Goal: Information Seeking & Learning: Check status

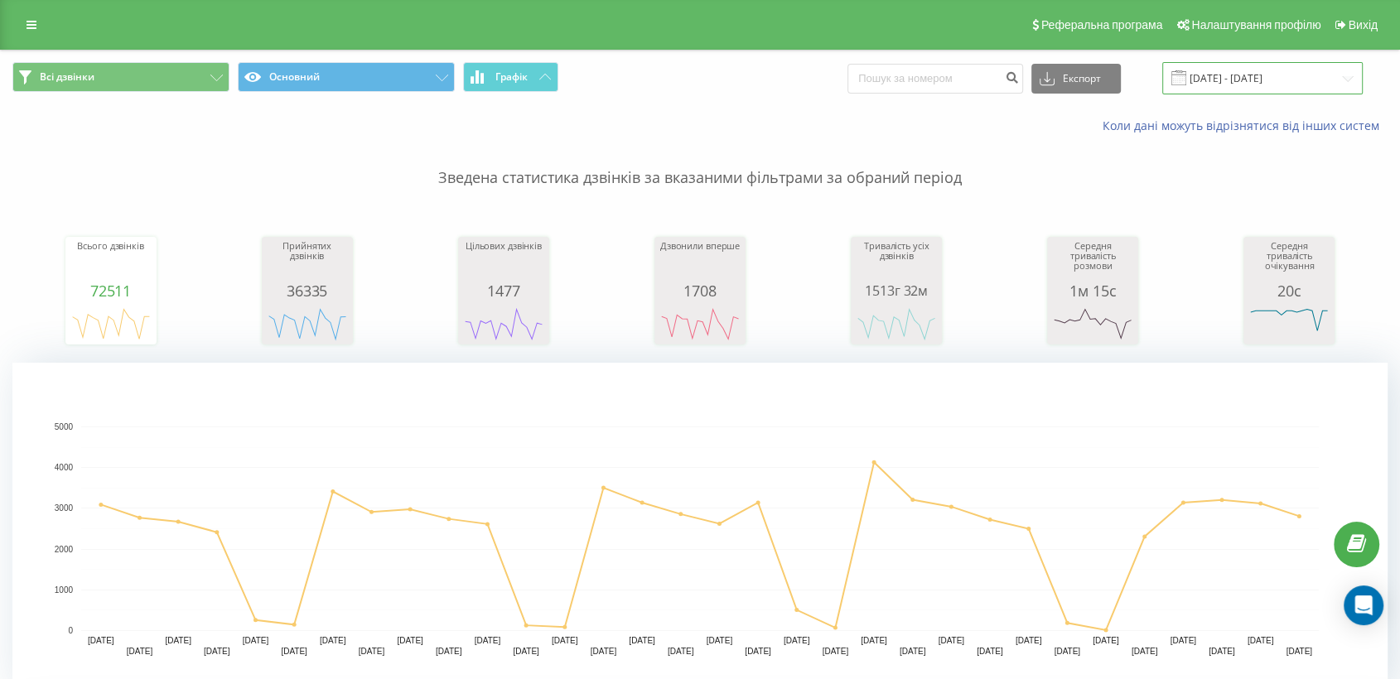
drag, startPoint x: 1241, startPoint y: 94, endPoint x: 1233, endPoint y: 88, distance: 10.1
click at [1237, 88] on input "[DATE] - [DATE]" at bounding box center [1262, 78] width 200 height 32
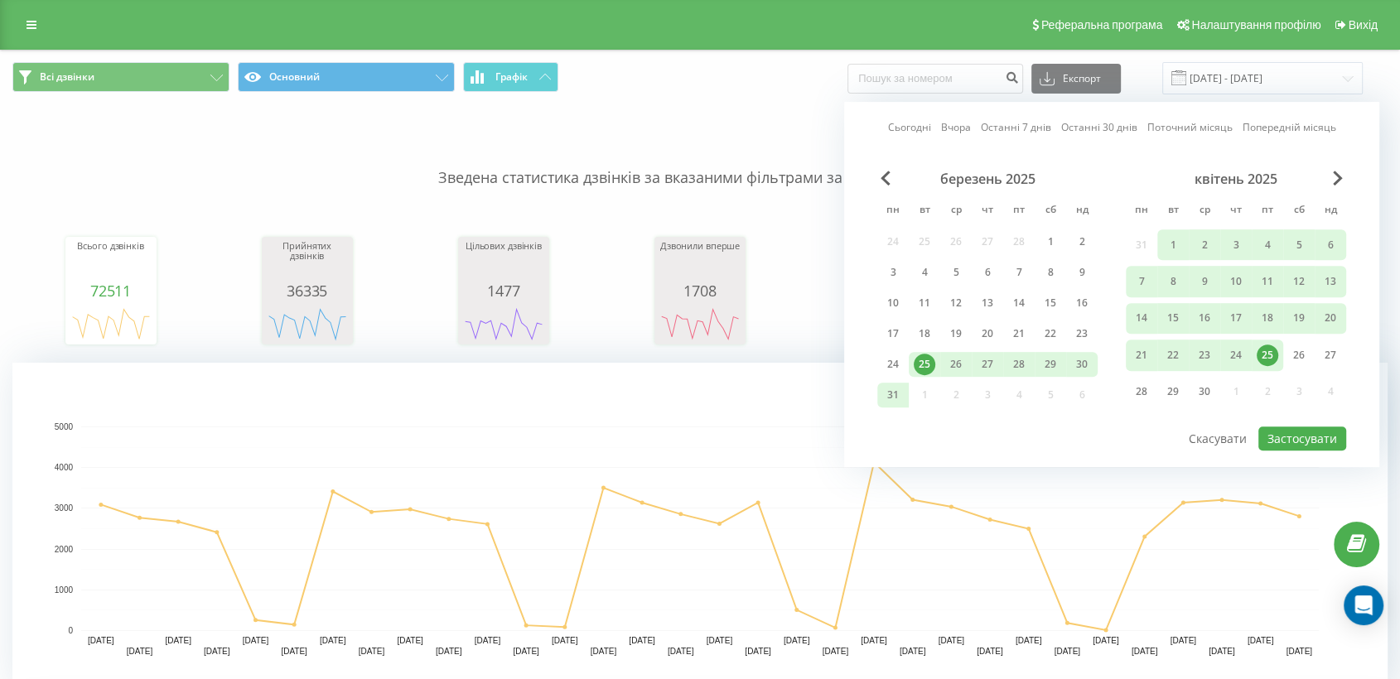
click at [908, 127] on link "Сьогодні" at bounding box center [909, 128] width 43 height 16
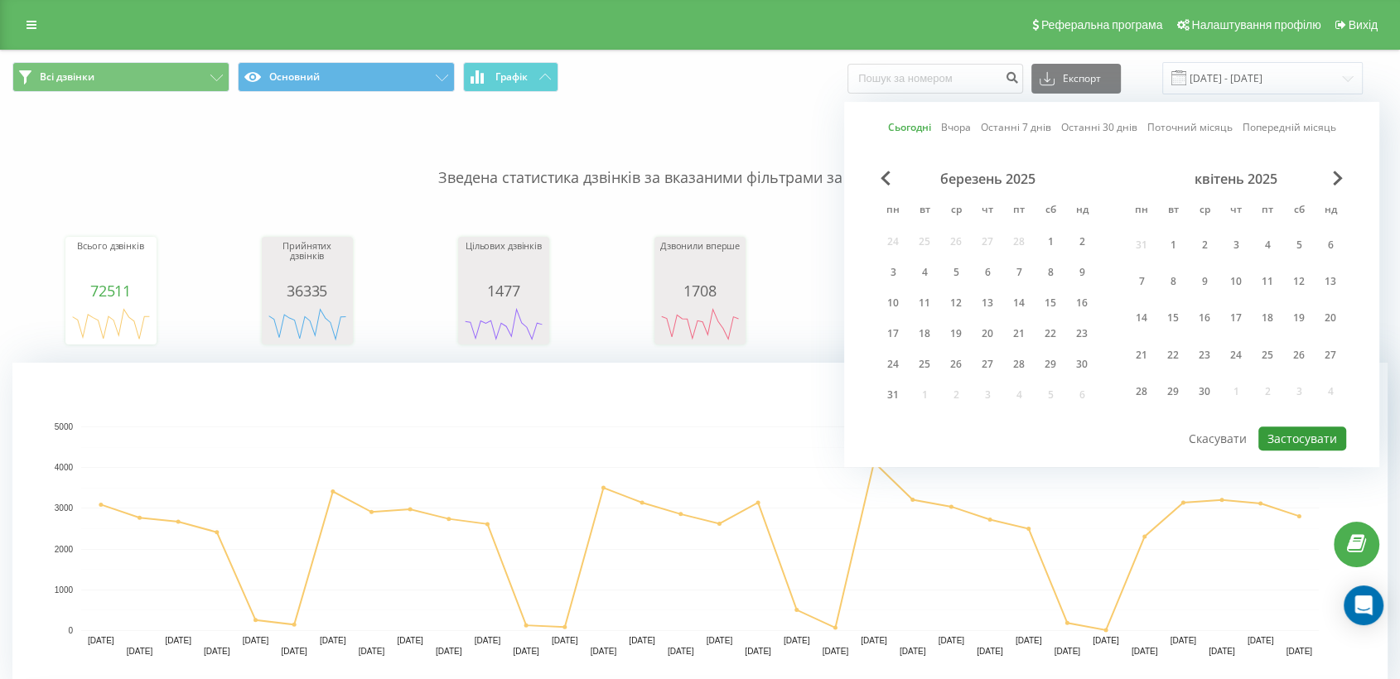
drag, startPoint x: 1274, startPoint y: 433, endPoint x: 1155, endPoint y: 446, distance: 119.9
click at [1259, 432] on button "Застосувати" at bounding box center [1302, 439] width 88 height 24
type input "[DATE] - [DATE]"
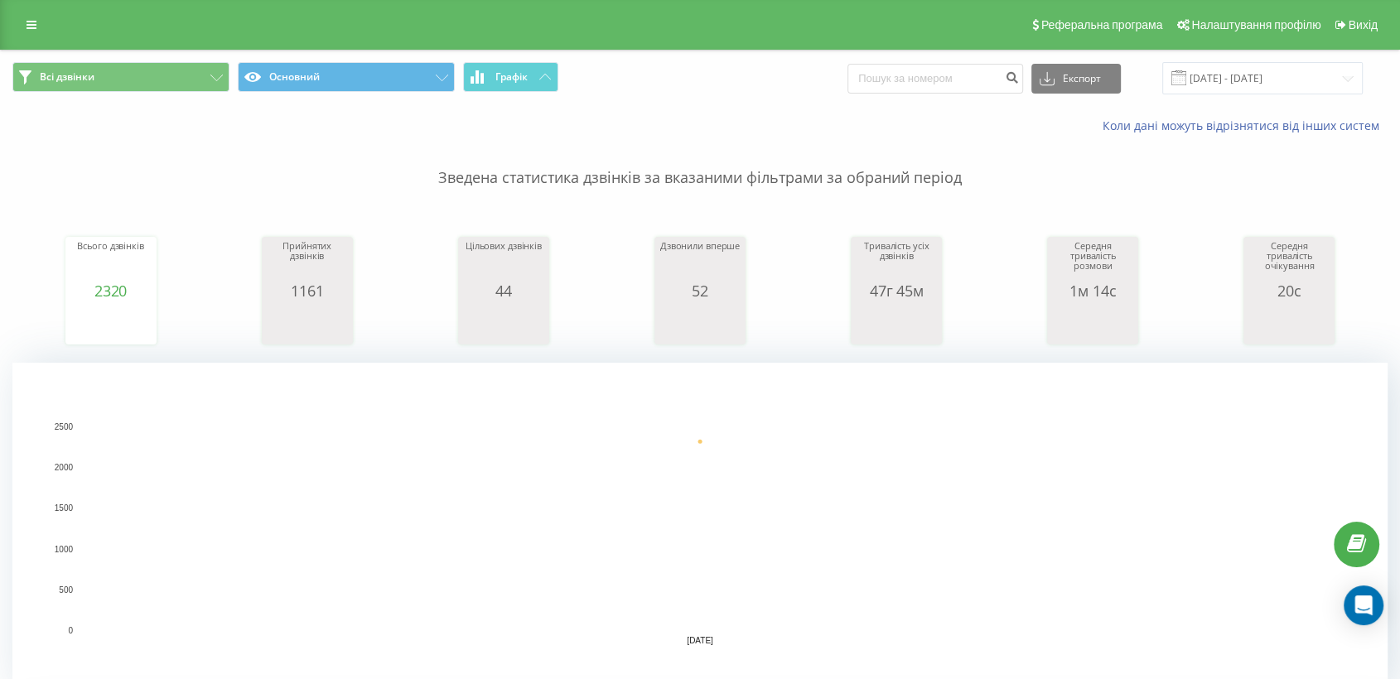
scroll to position [552, 0]
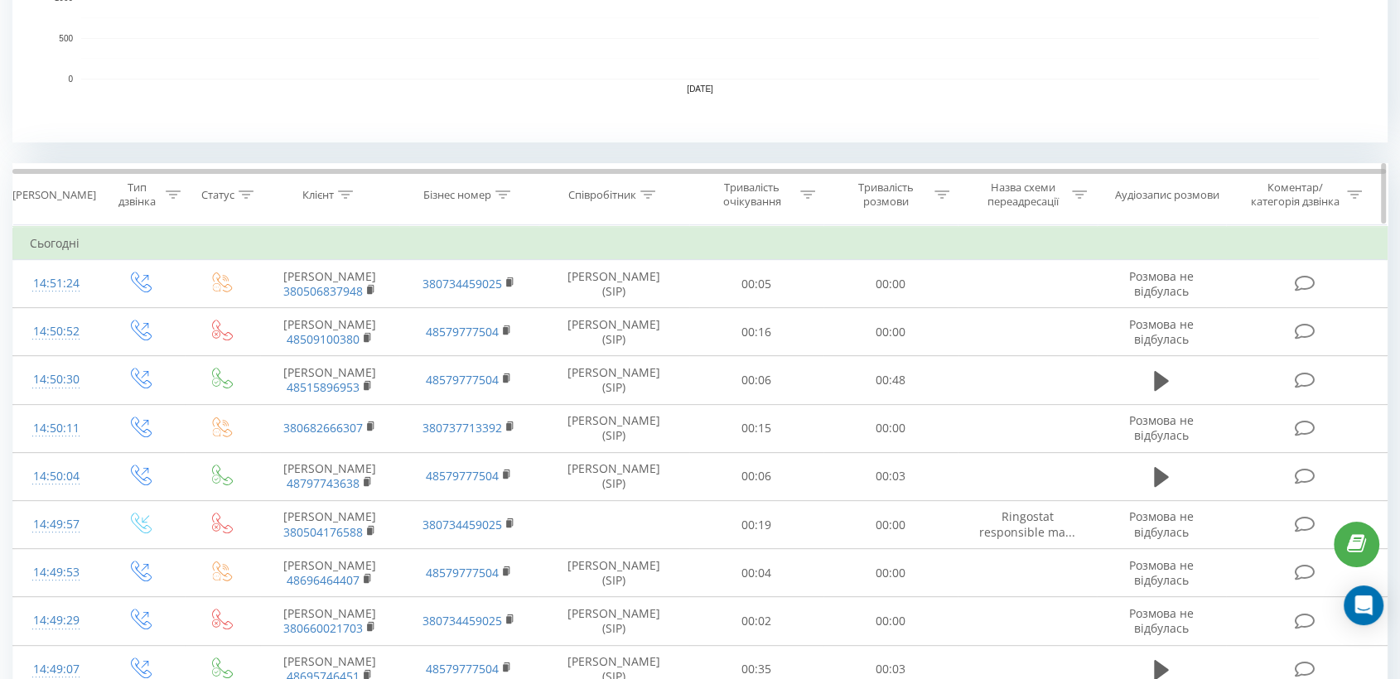
click at [650, 188] on div at bounding box center [647, 195] width 15 height 14
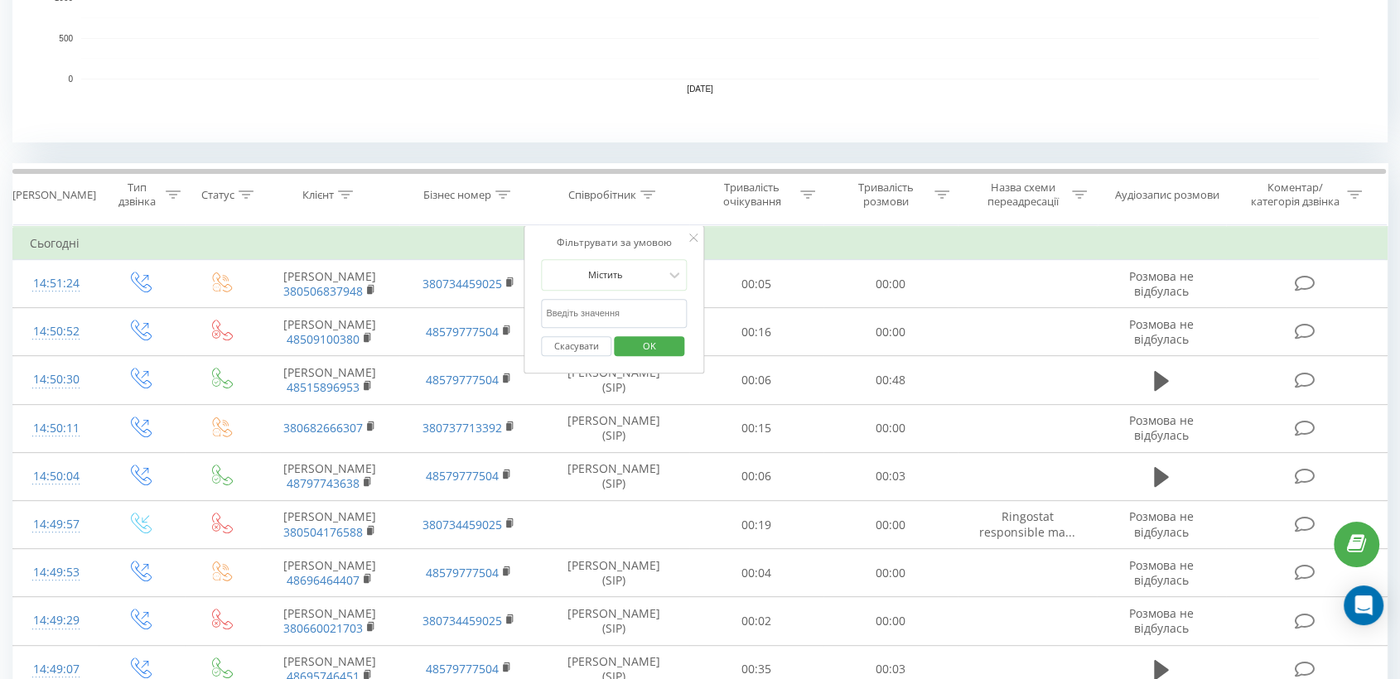
click at [570, 302] on input "text" at bounding box center [614, 313] width 146 height 29
type input "піль"
click at [650, 339] on span "OK" at bounding box center [649, 346] width 46 height 26
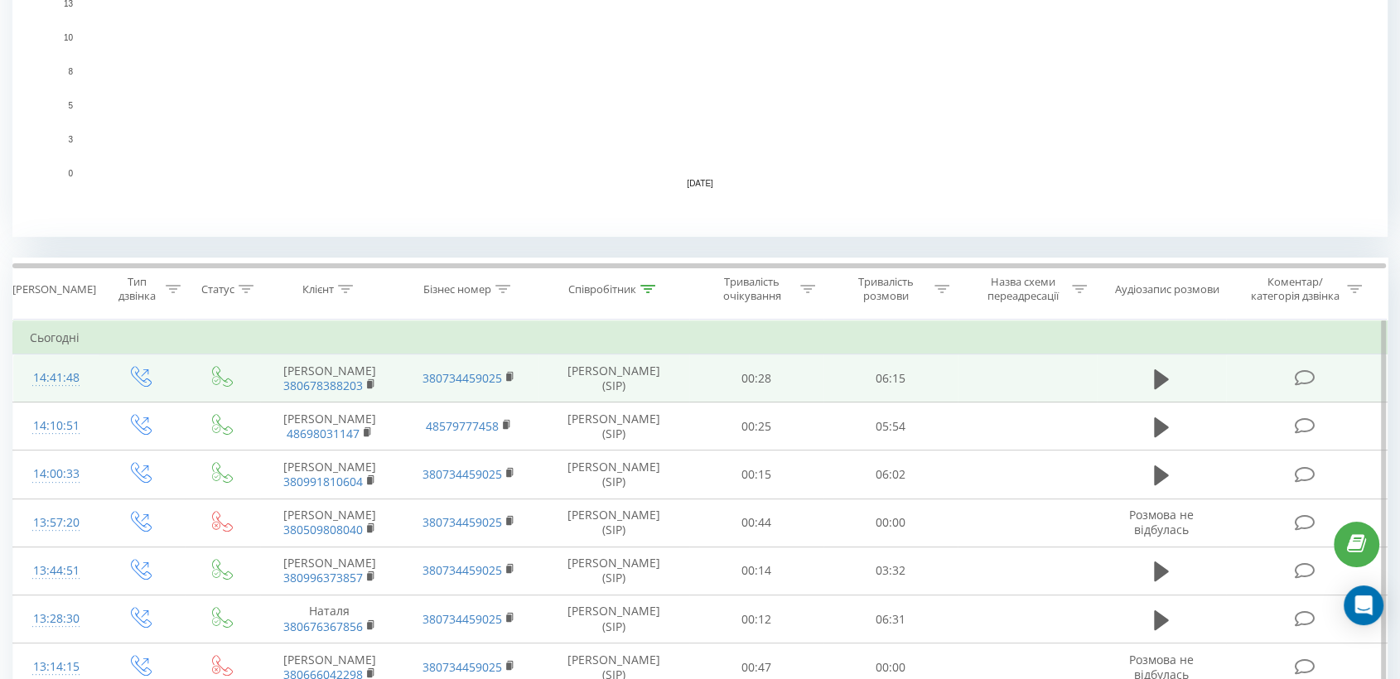
scroll to position [460, 0]
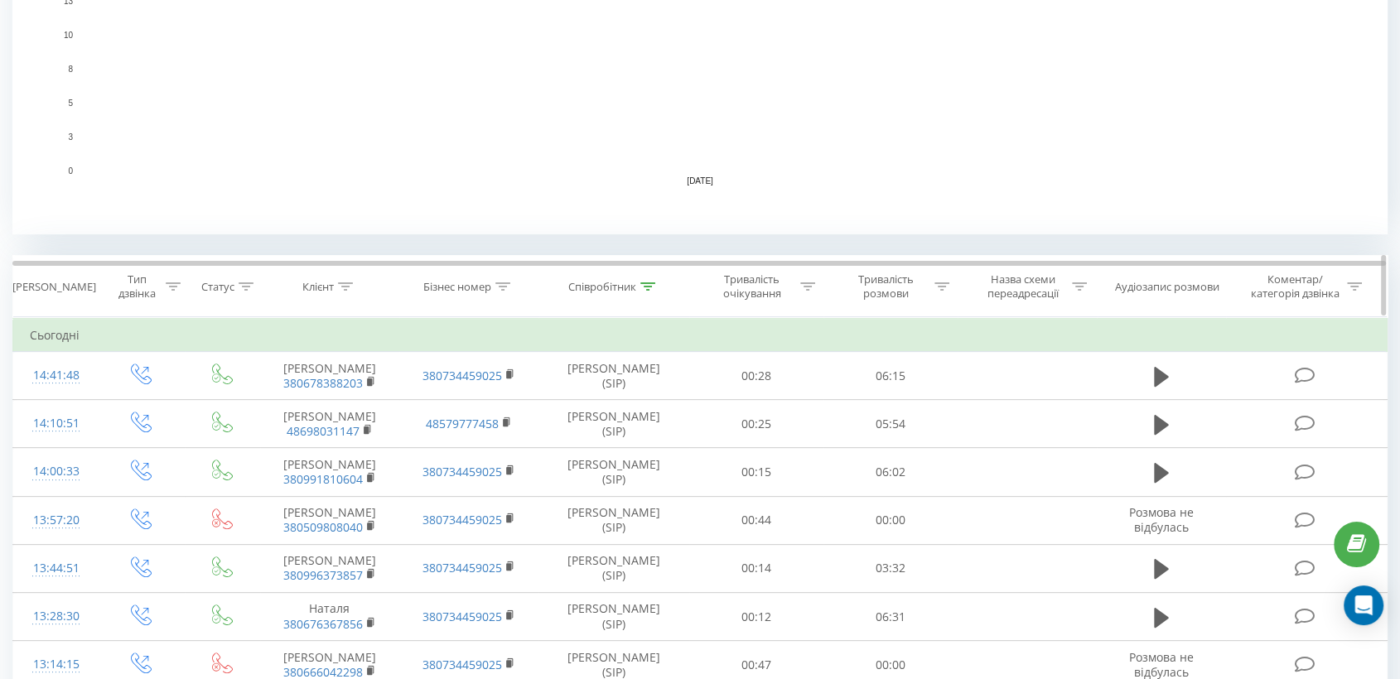
click at [942, 287] on icon at bounding box center [941, 286] width 15 height 8
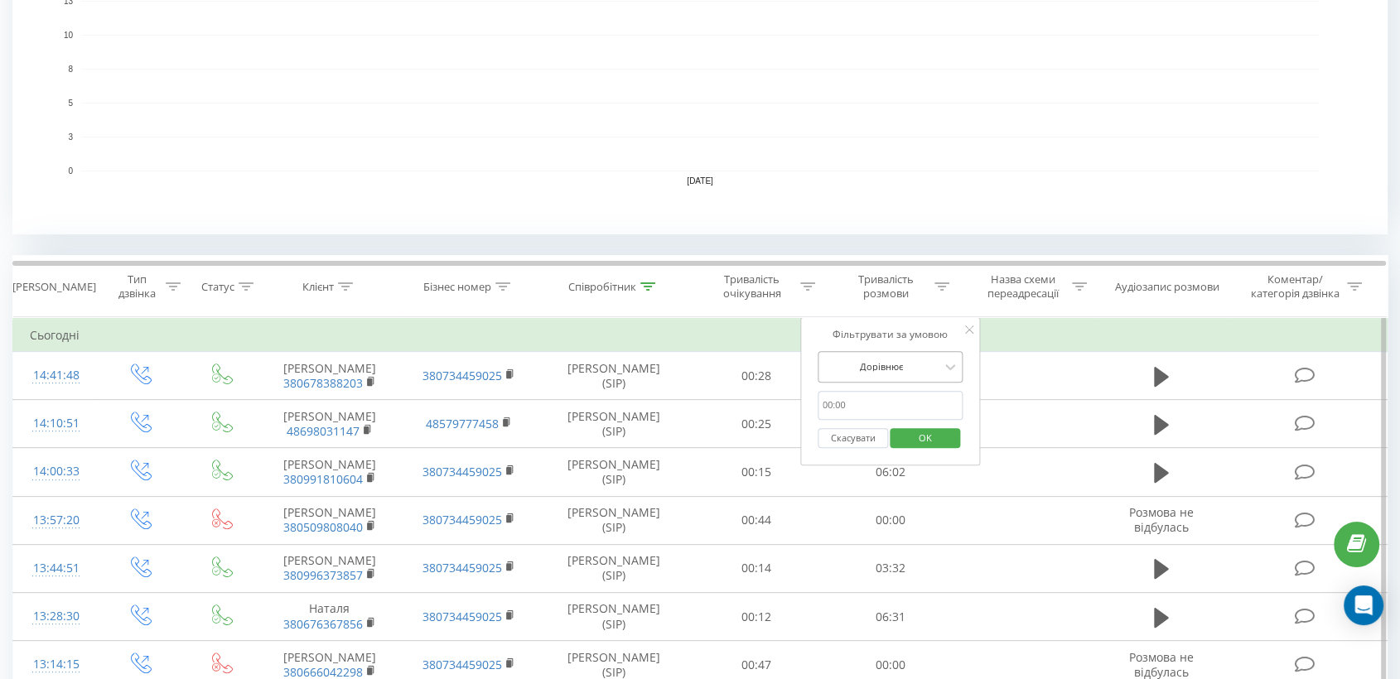
click at [901, 369] on div at bounding box center [882, 367] width 118 height 16
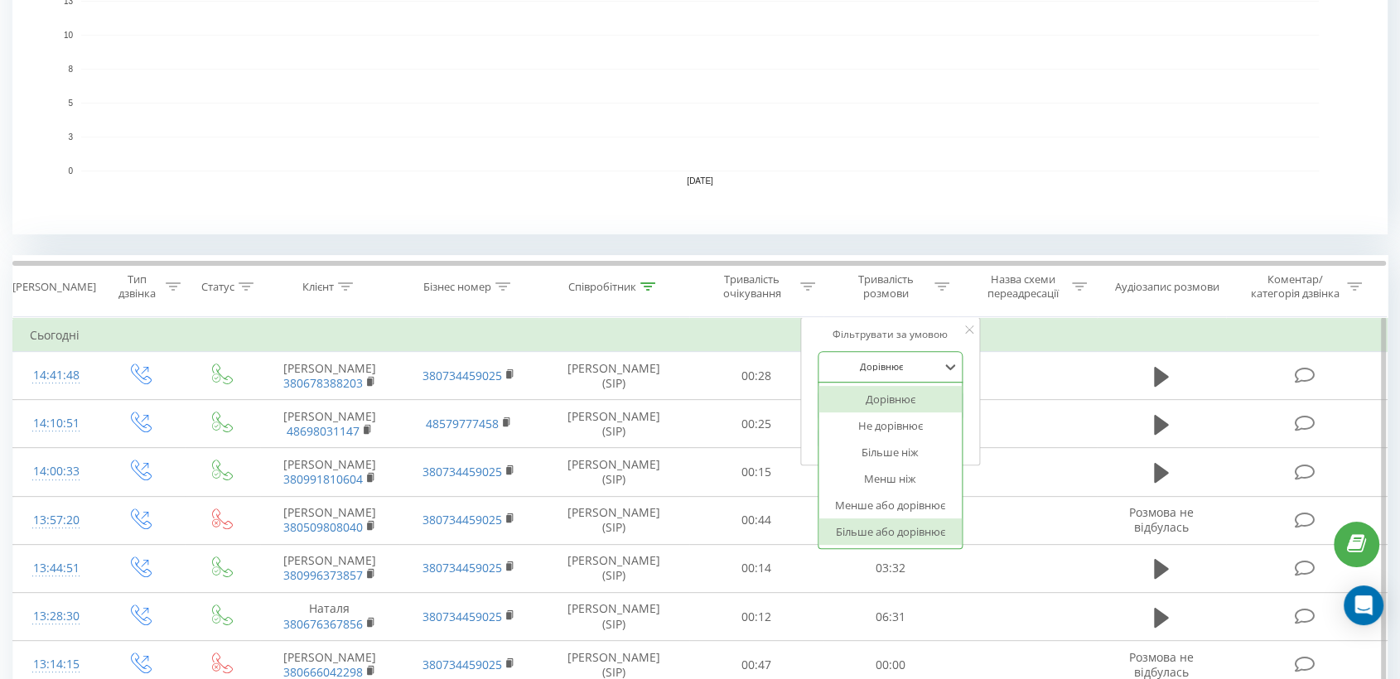
click at [882, 523] on div "Більше або дорівнює" at bounding box center [890, 532] width 144 height 27
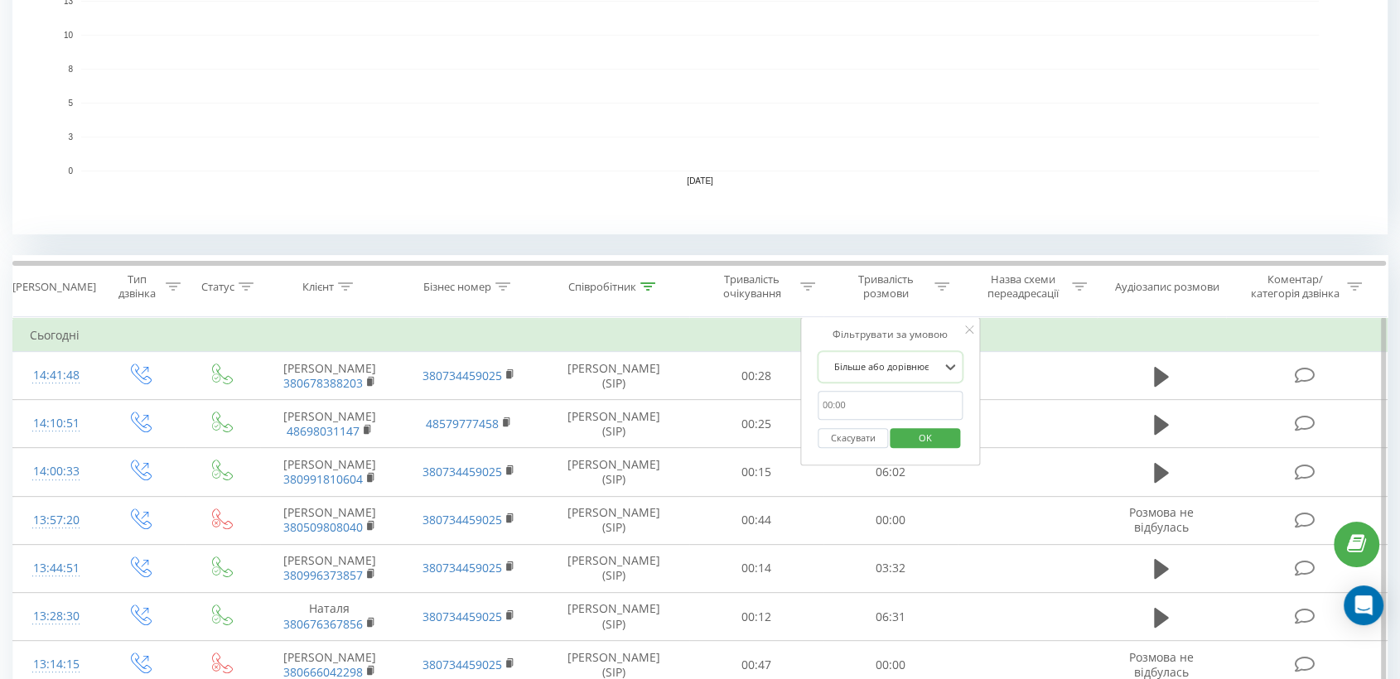
click at [885, 403] on input "text" at bounding box center [891, 405] width 146 height 29
type input "00:30"
click at [929, 443] on span "OK" at bounding box center [925, 438] width 46 height 26
